Goal: Information Seeking & Learning: Learn about a topic

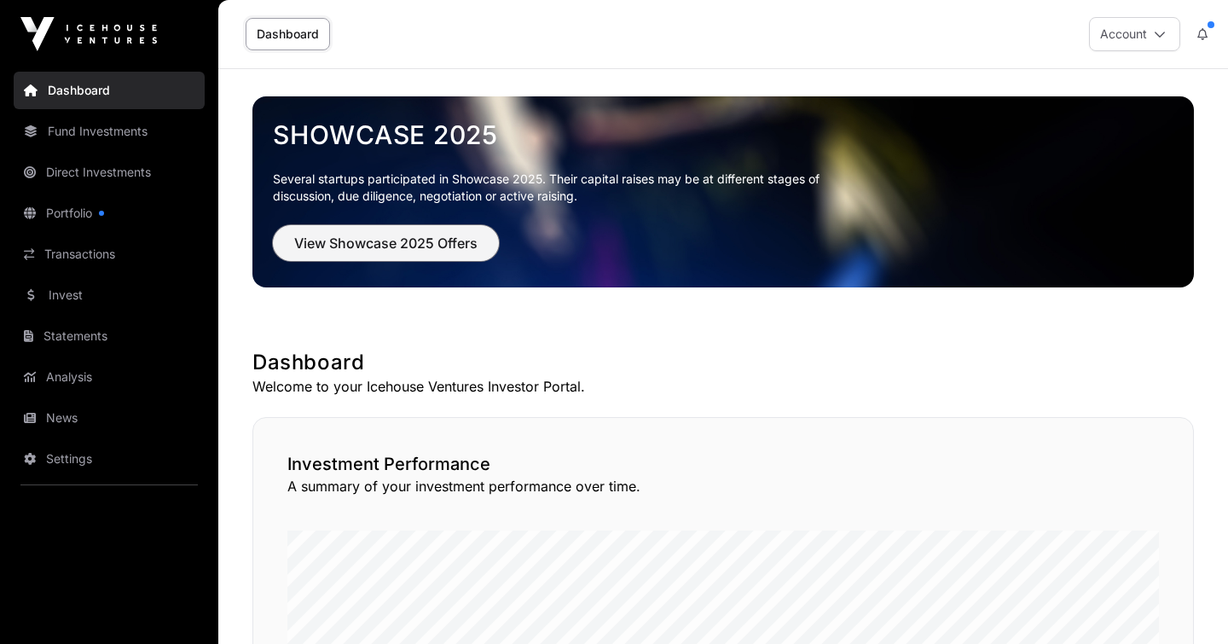
click at [351, 245] on span "View Showcase 2025 Offers" at bounding box center [385, 243] width 183 height 20
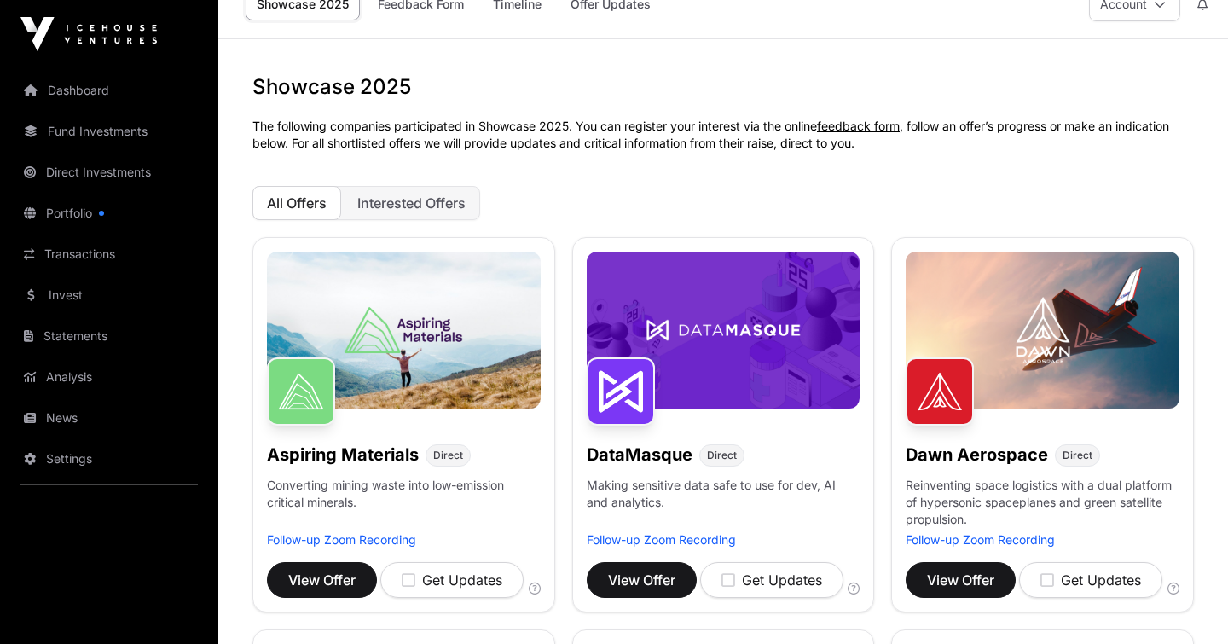
scroll to position [28, 0]
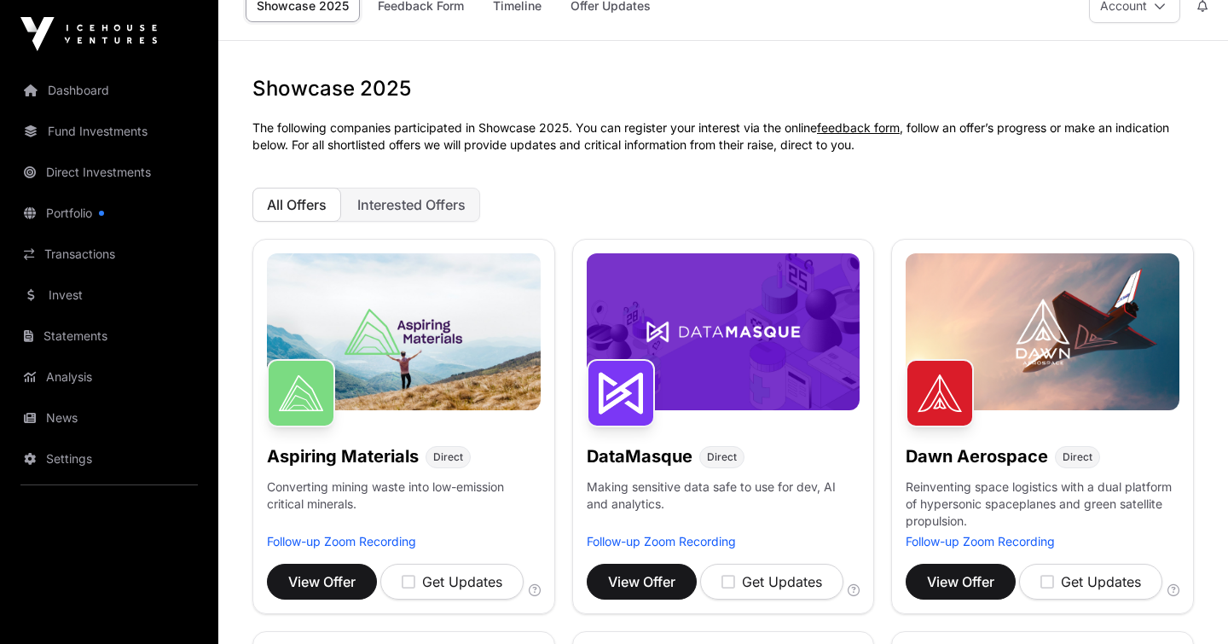
click at [274, 206] on span "All Offers" at bounding box center [297, 204] width 60 height 17
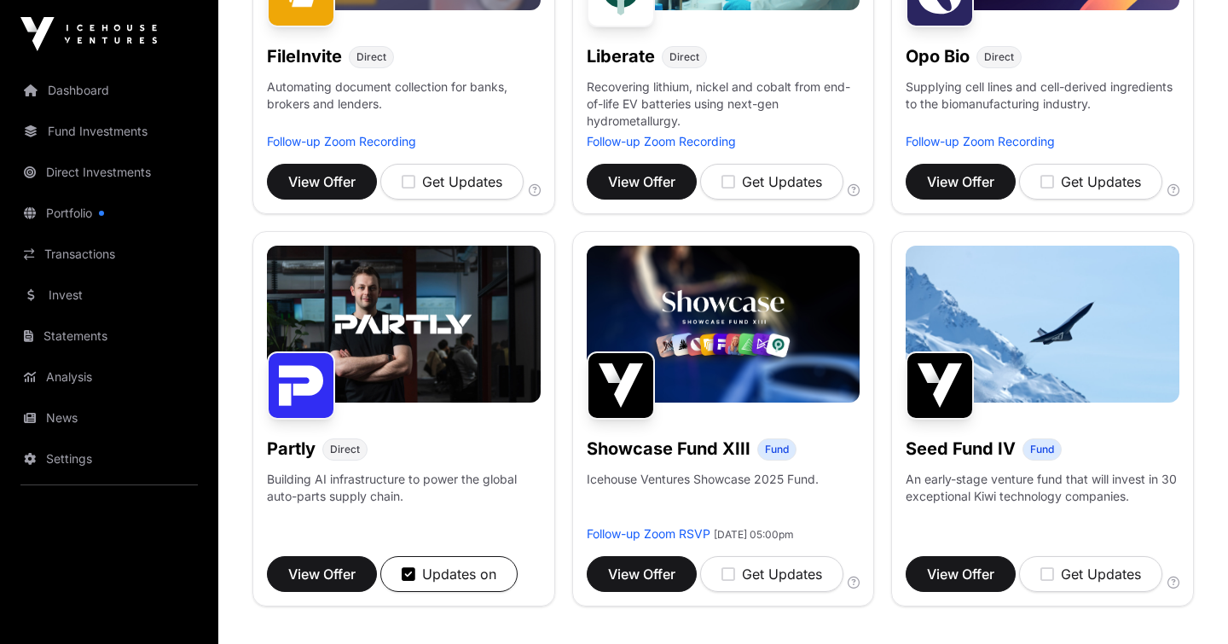
scroll to position [819, 0]
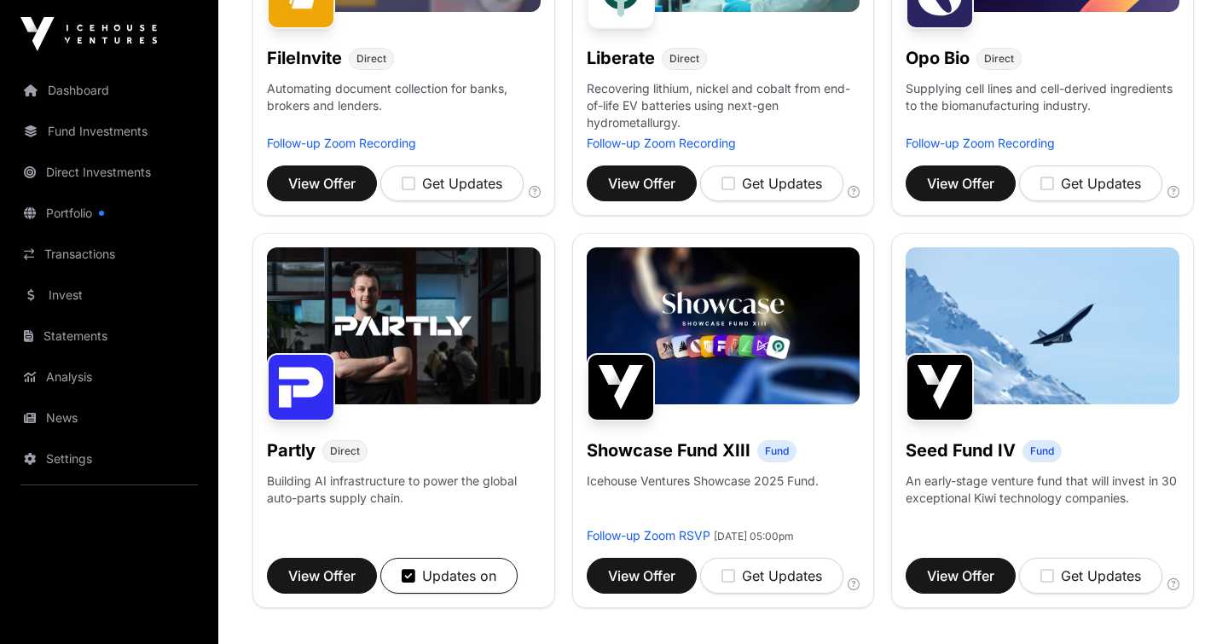
click at [62, 310] on link "Invest" at bounding box center [109, 295] width 191 height 38
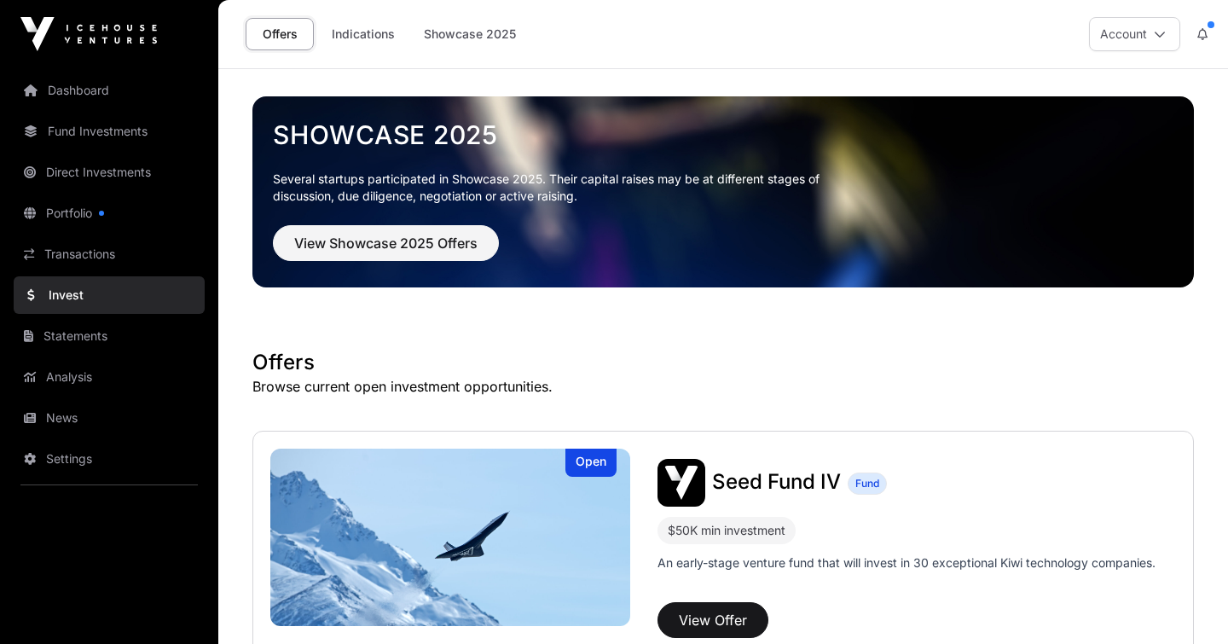
click at [95, 262] on link "Transactions" at bounding box center [109, 254] width 191 height 38
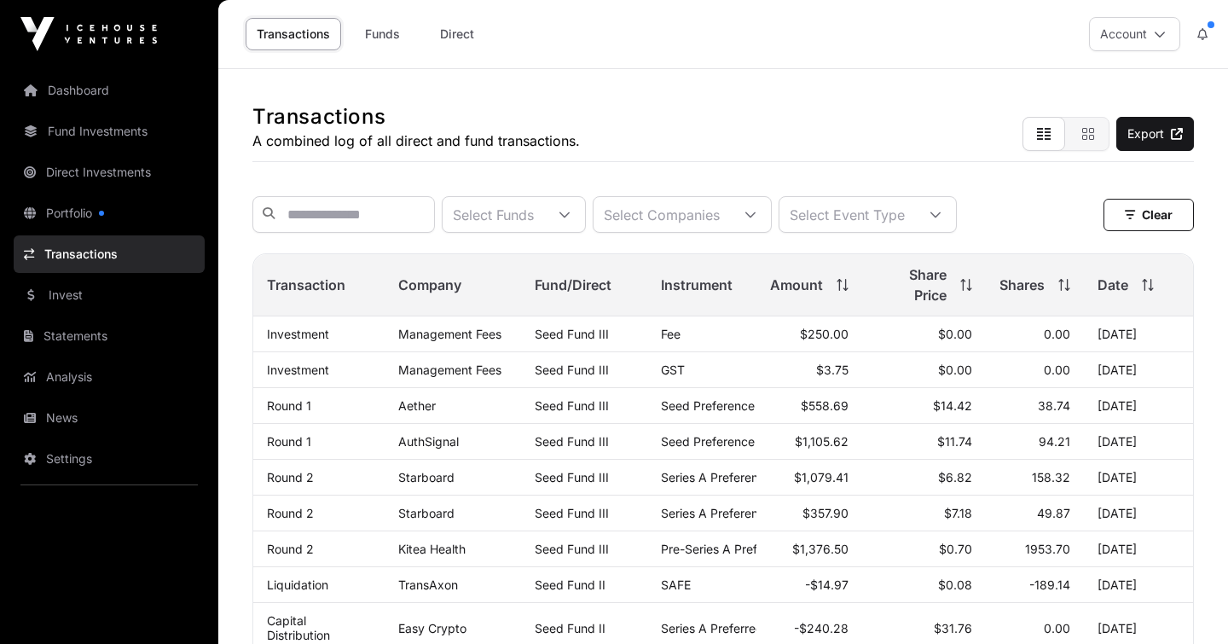
click at [619, 397] on td "Seed Fund III" at bounding box center [584, 406] width 126 height 36
click at [93, 91] on link "Dashboard" at bounding box center [109, 91] width 191 height 38
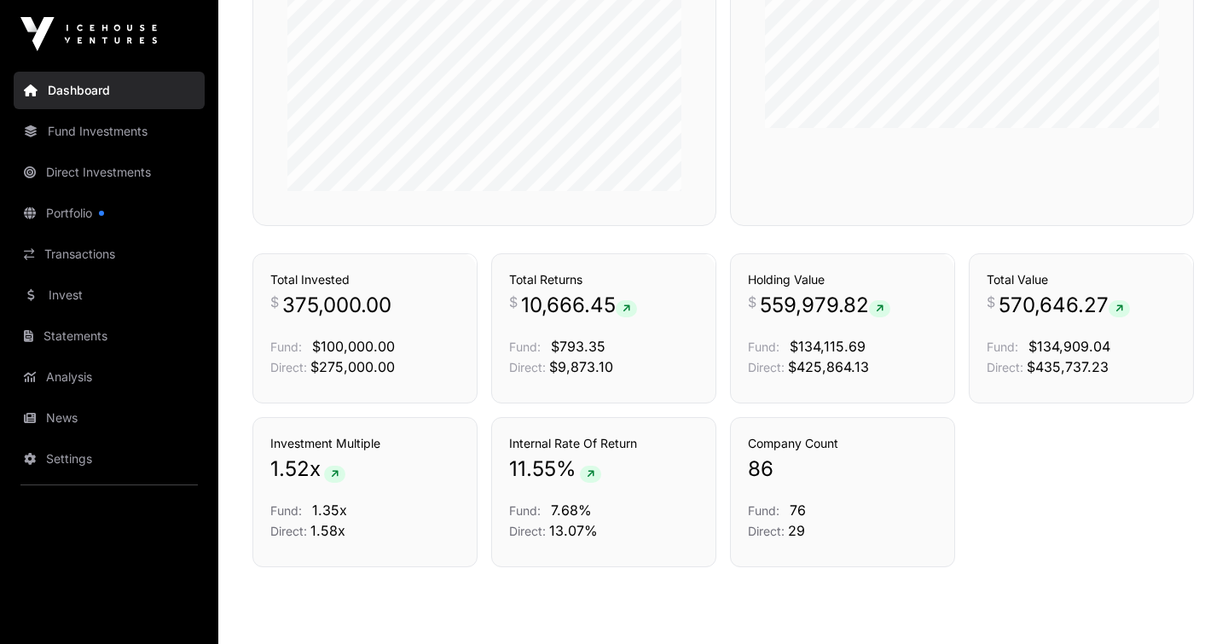
scroll to position [1142, 0]
